Goal: Information Seeking & Learning: Learn about a topic

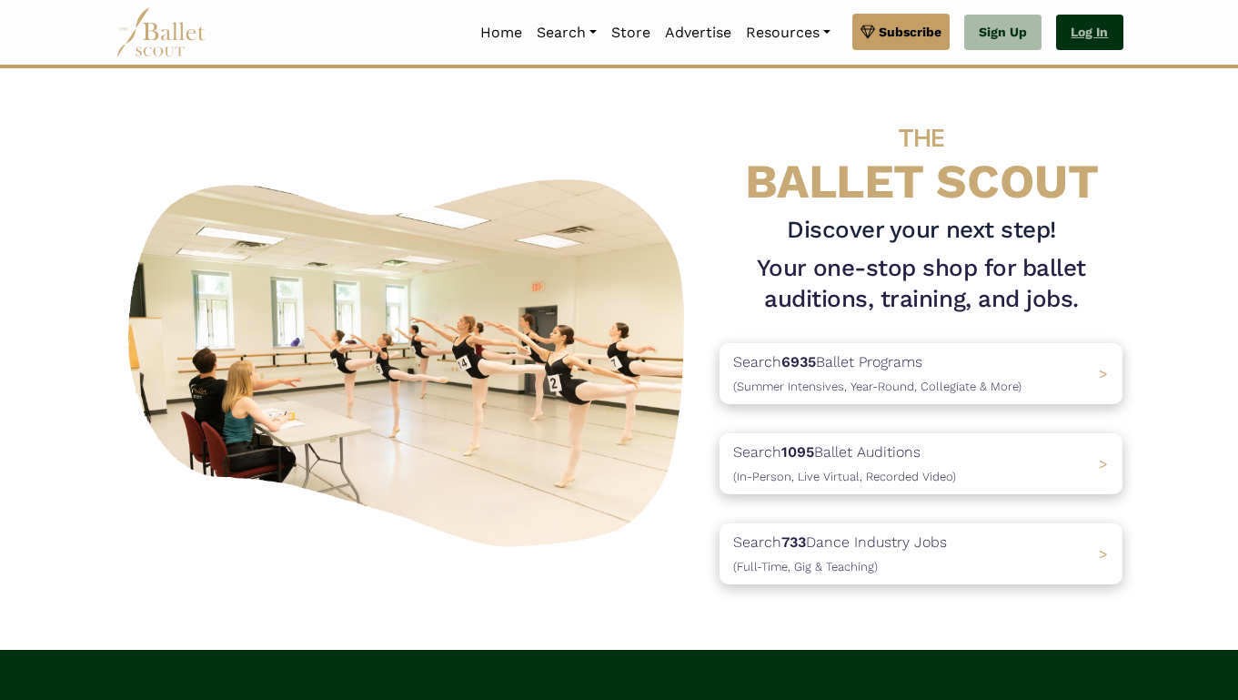
click at [1079, 27] on link "Log In" at bounding box center [1089, 33] width 66 height 36
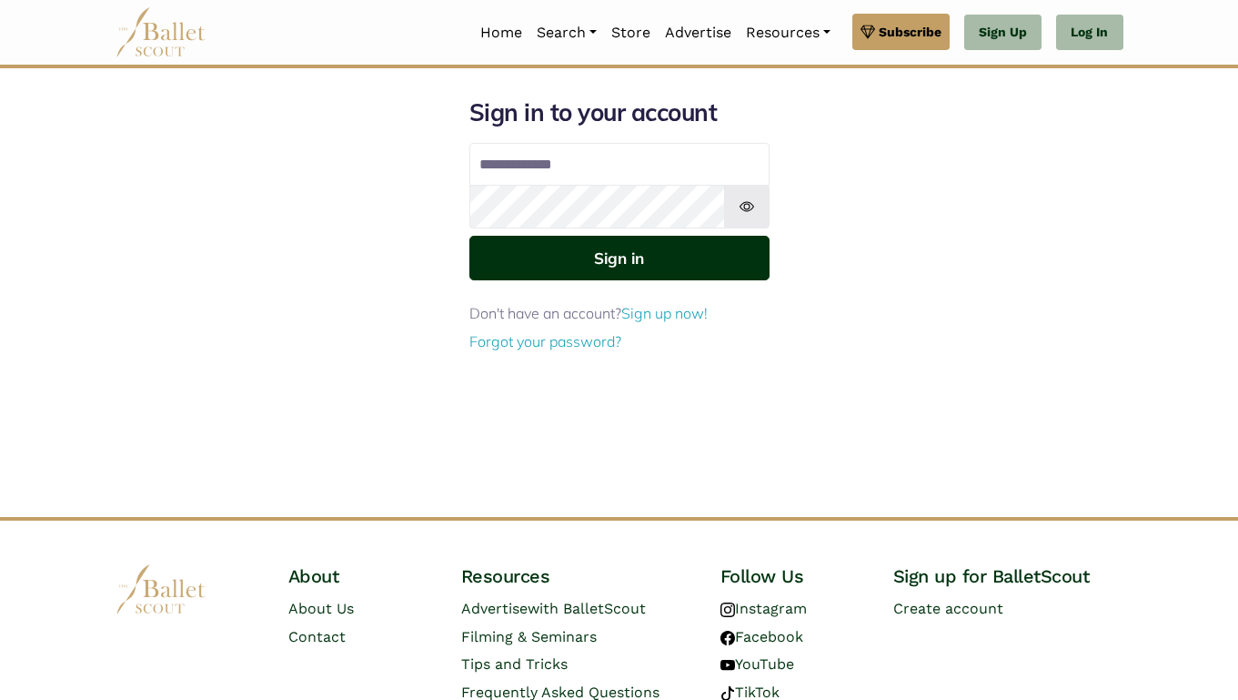
type input "**********"
click at [629, 262] on button "Sign in" at bounding box center [619, 258] width 300 height 45
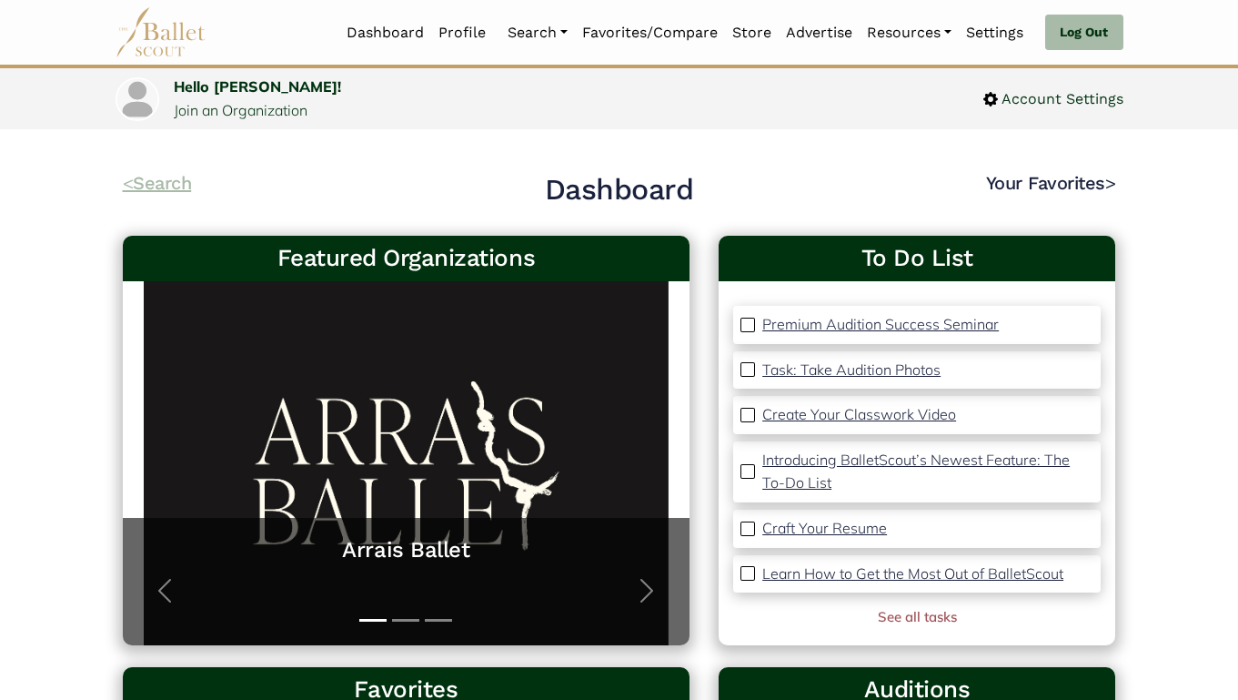
click at [144, 186] on link "< Search" at bounding box center [157, 183] width 69 height 22
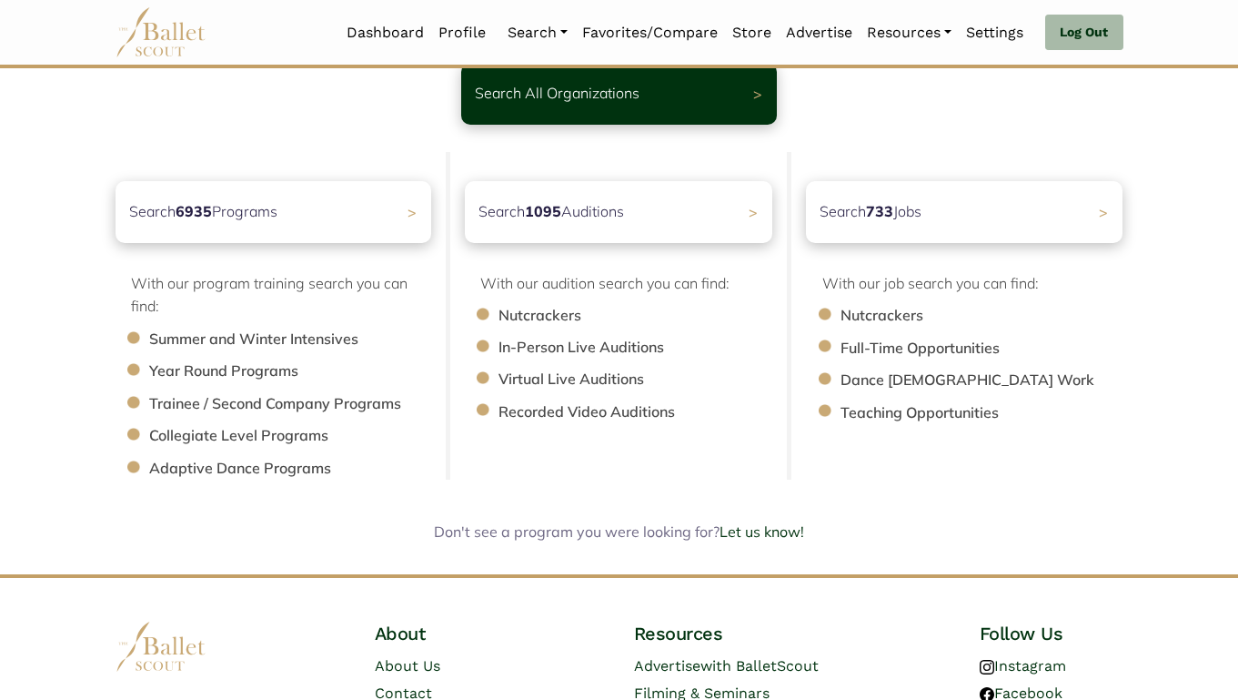
scroll to position [277, 0]
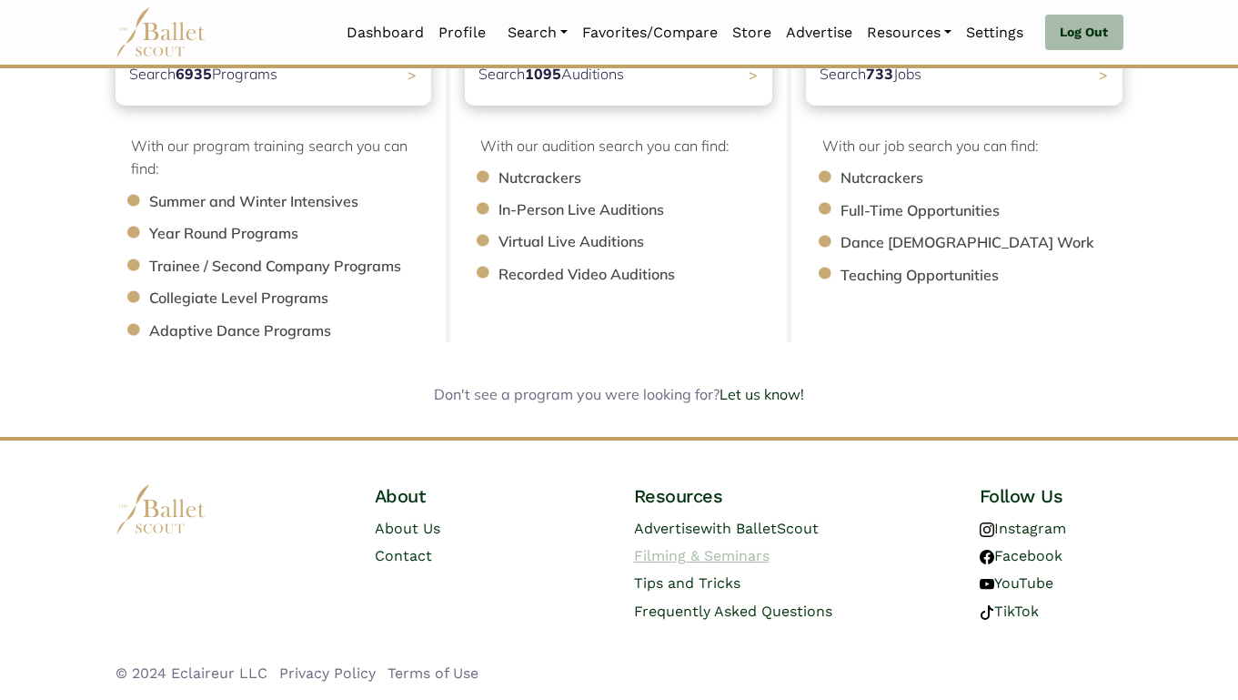
click at [671, 554] on link "Filming & Seminars" at bounding box center [702, 555] width 136 height 17
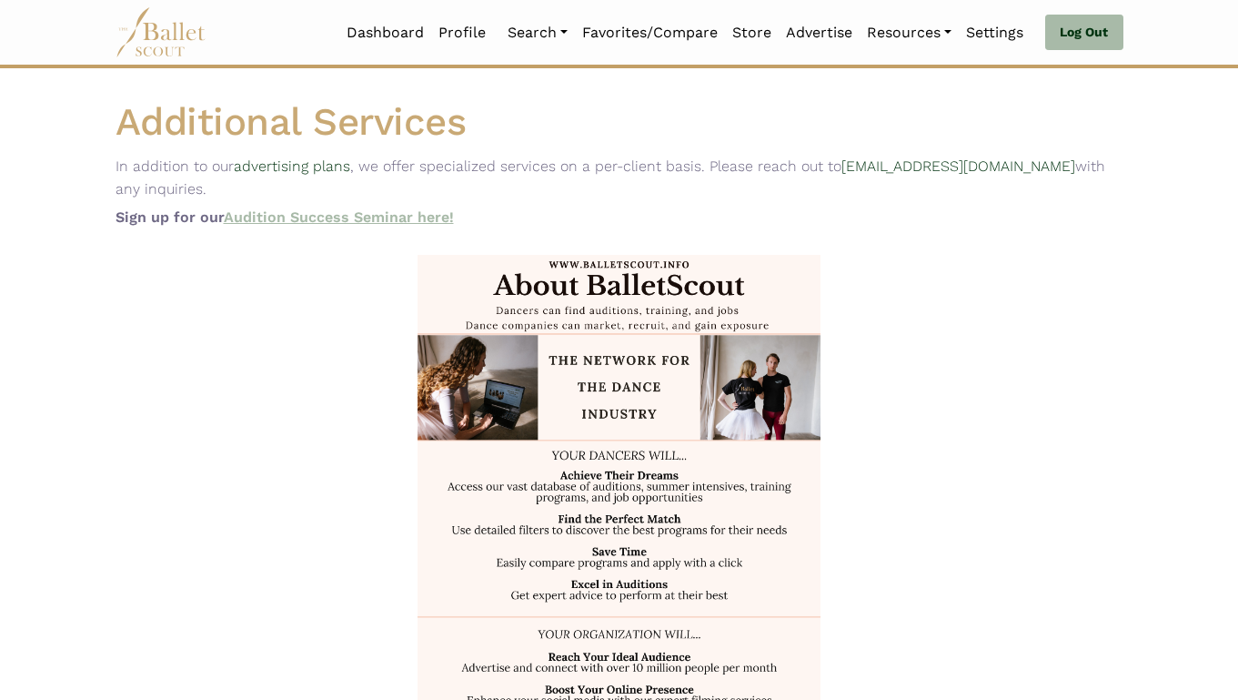
click at [368, 216] on link "Audition Success Seminar here!" at bounding box center [339, 216] width 230 height 17
